Goal: Task Accomplishment & Management: Manage account settings

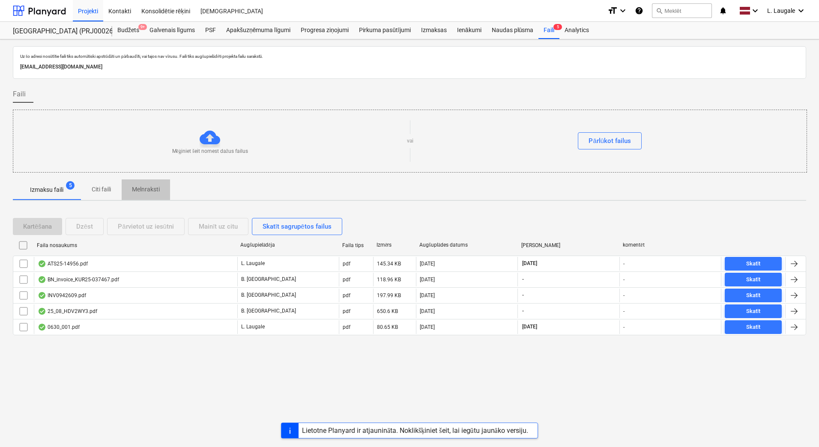
click at [137, 188] on p "Melnraksti" at bounding box center [146, 189] width 28 height 9
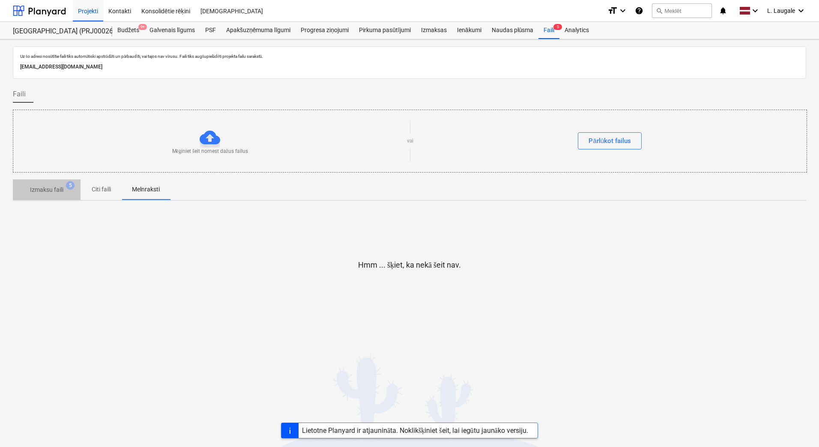
click at [50, 188] on p "Izmaksu faili" at bounding box center [46, 190] width 33 height 9
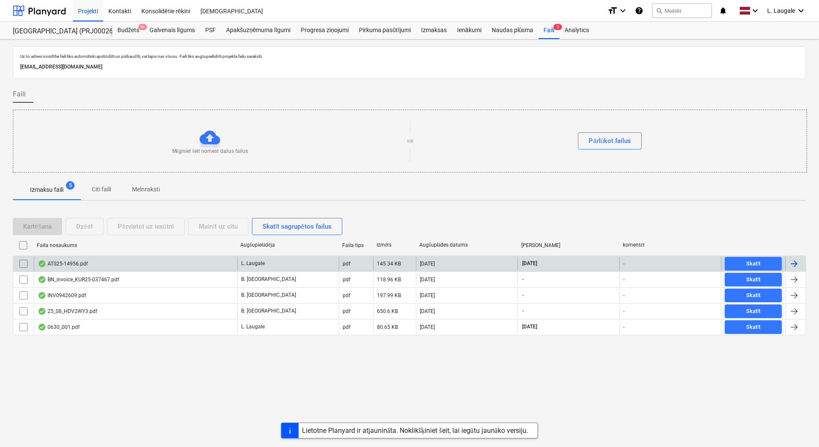
click at [164, 261] on div "ATS25-14956.pdf" at bounding box center [136, 264] width 204 height 14
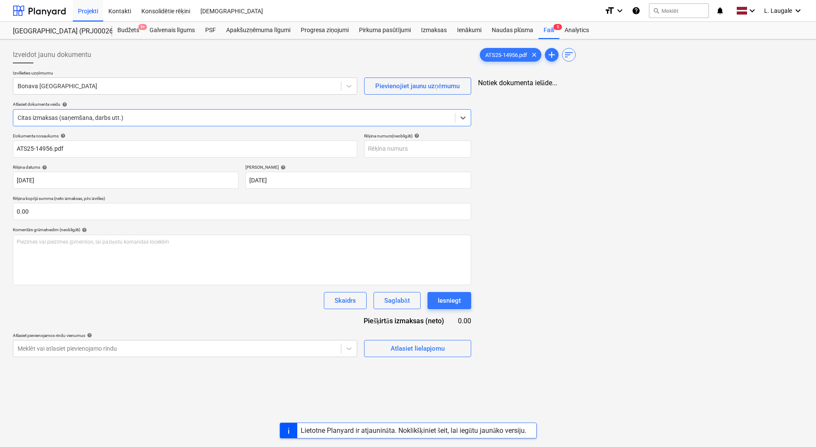
type input "ATS25-14956.pdf"
type input "[DATE]"
click at [138, 89] on div at bounding box center [177, 86] width 319 height 9
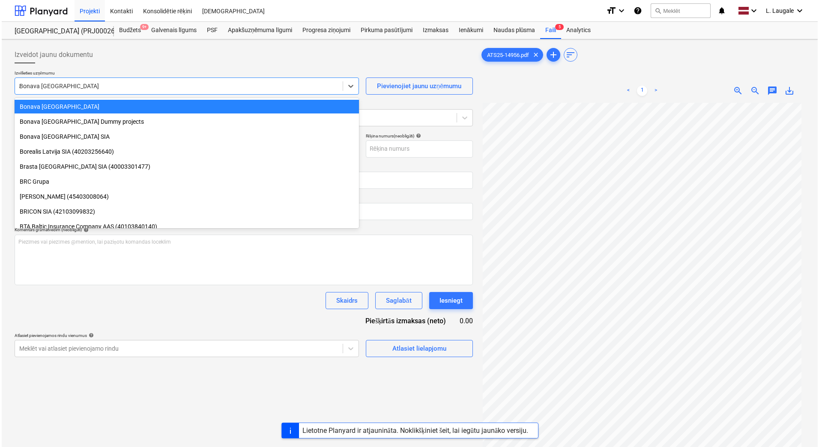
scroll to position [486, 0]
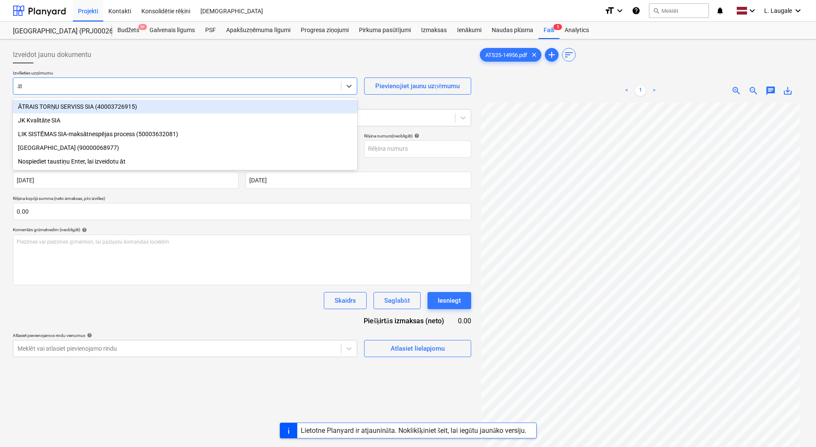
type input "ātr"
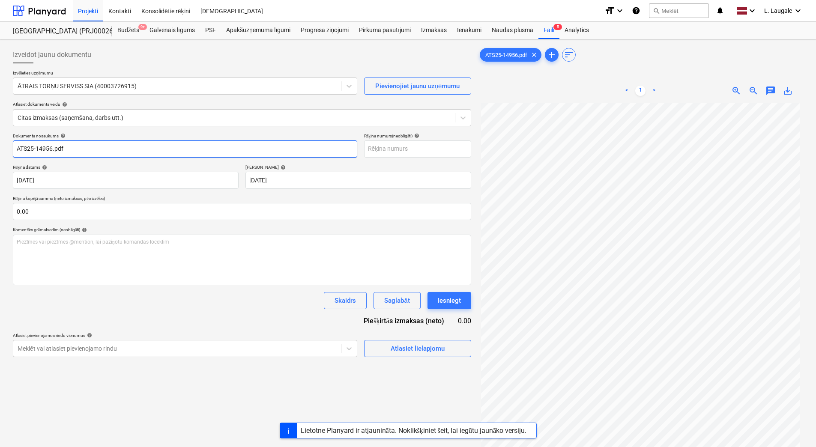
click at [135, 144] on input "ATS25-14956.pdf" at bounding box center [185, 149] width 345 height 17
drag, startPoint x: 135, startPoint y: 144, endPoint x: -2, endPoint y: 156, distance: 137.2
click at [0, 156] on html "Projekti Kontakti Konsolidētie rēķini Iesūtne format_size keyboard_arrow_down h…" at bounding box center [408, 223] width 816 height 447
type input "ATS25-14956"
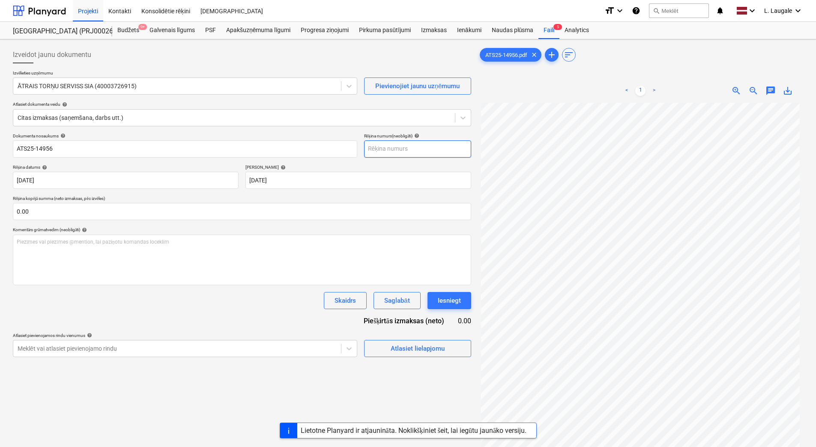
click at [372, 150] on input "text" at bounding box center [417, 149] width 107 height 17
paste input "ATS25-14956"
type input "ATS25-14956"
click at [246, 314] on div "Dokumenta nosaukums help ATS25-14956 Rēķina numurs (neobligāti) help ATS25-1495…" at bounding box center [242, 245] width 459 height 224
